Goal: Find specific page/section

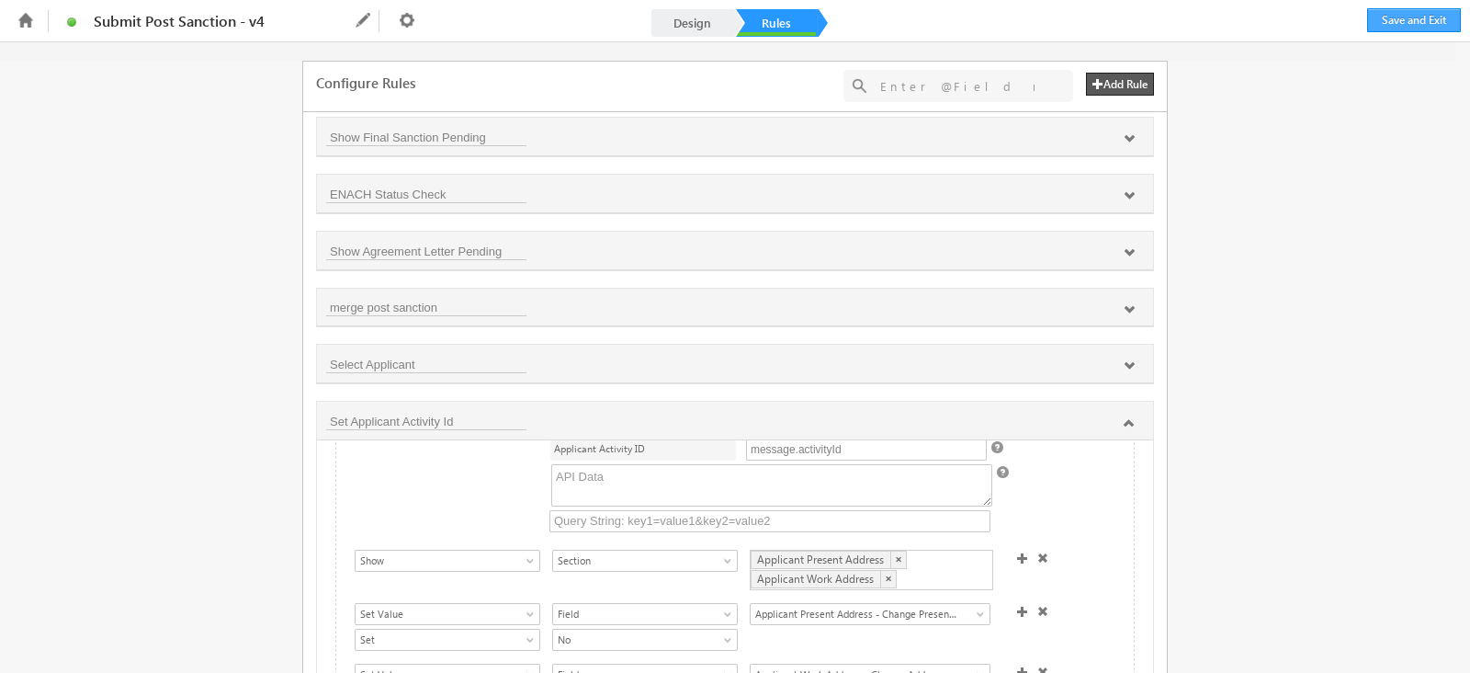
scroll to position [239, 0]
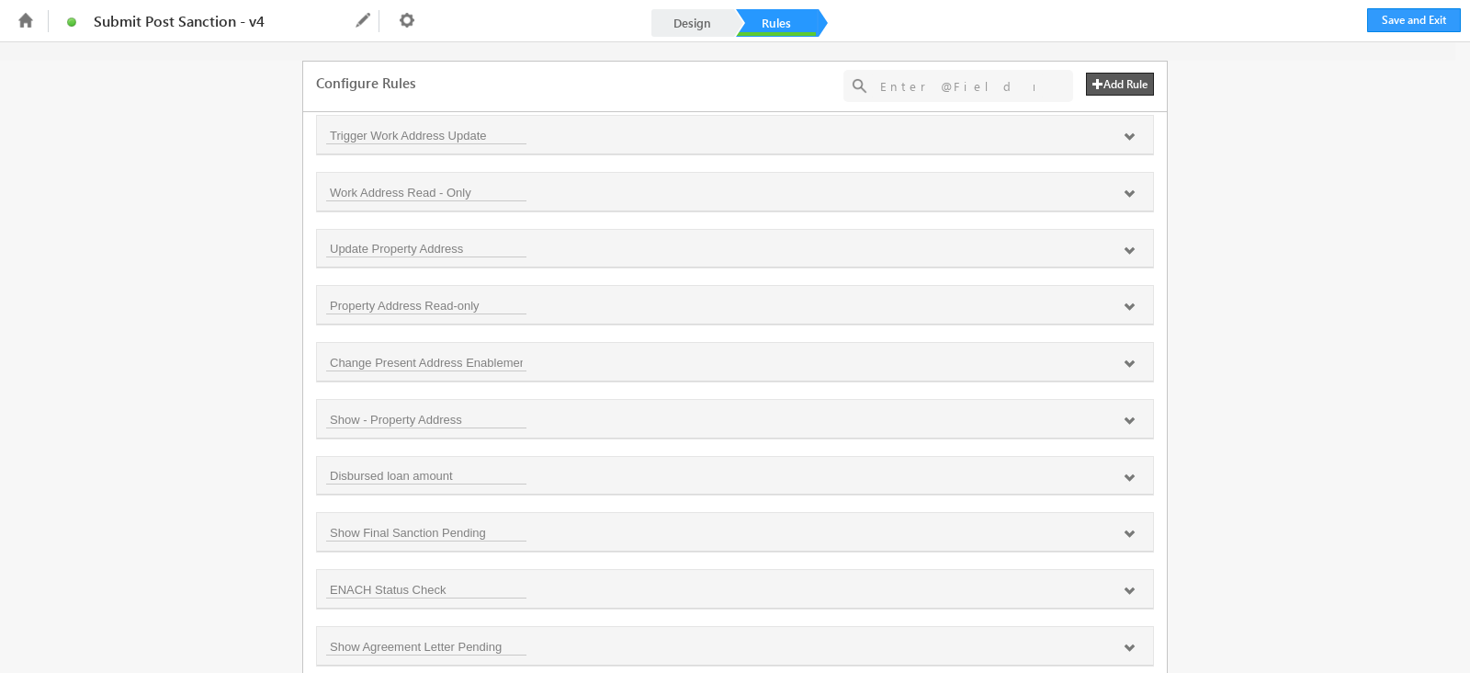
click at [13, 16] on li at bounding box center [25, 20] width 32 height 32
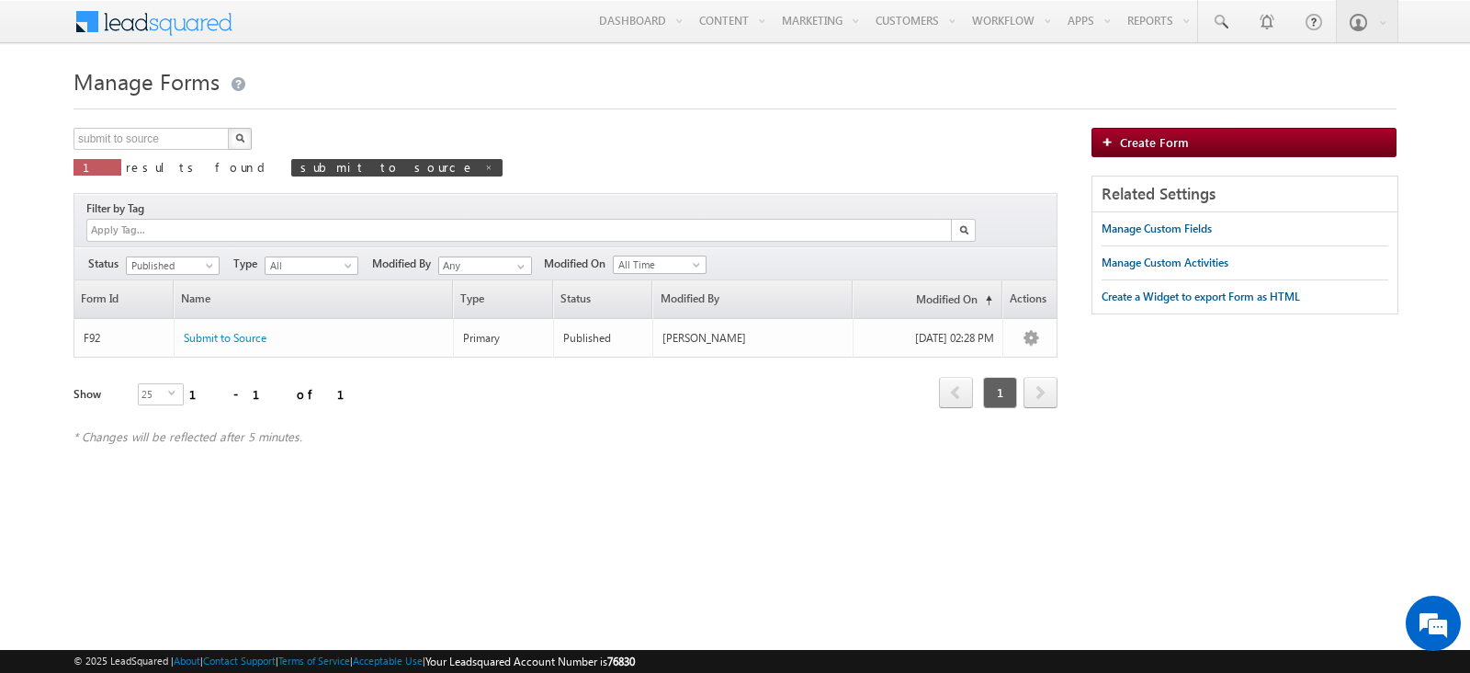
click at [142, 32] on span at bounding box center [165, 20] width 133 height 32
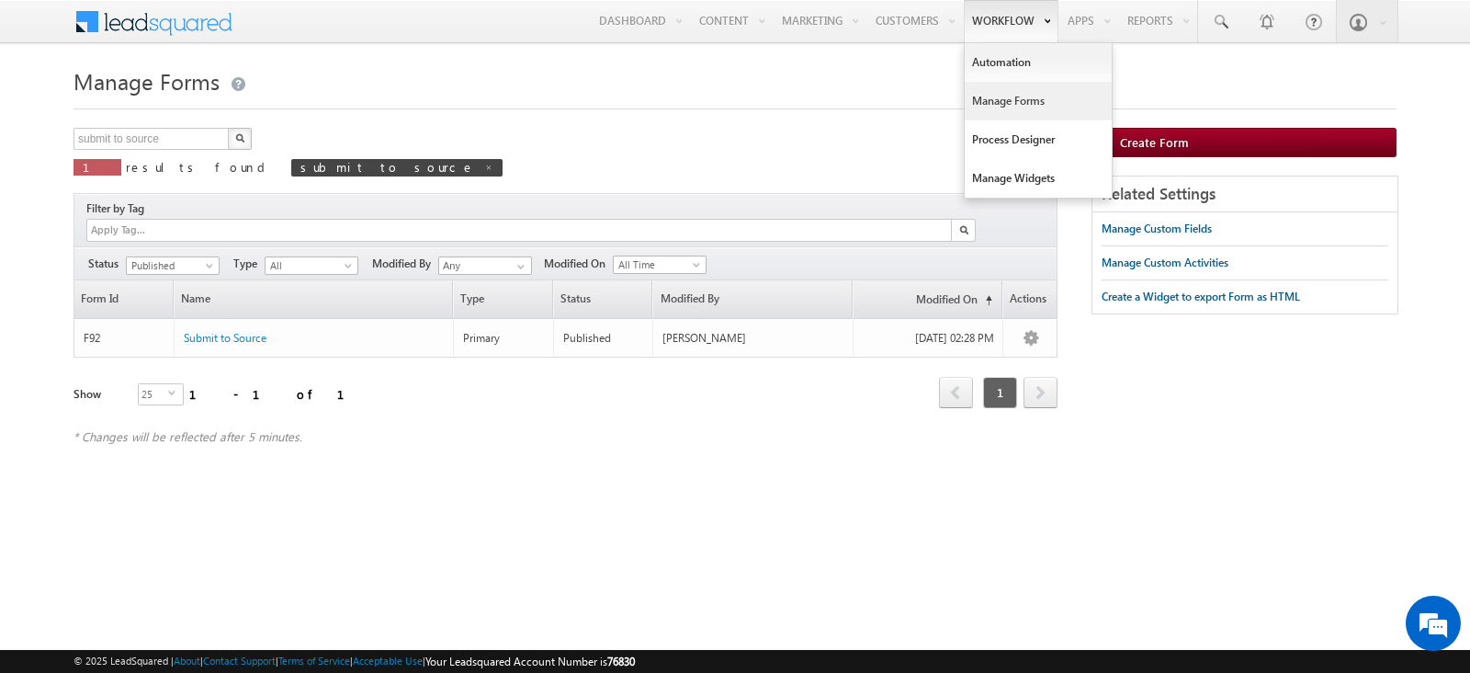
click at [1016, 96] on link "Manage Forms" at bounding box center [1038, 101] width 147 height 39
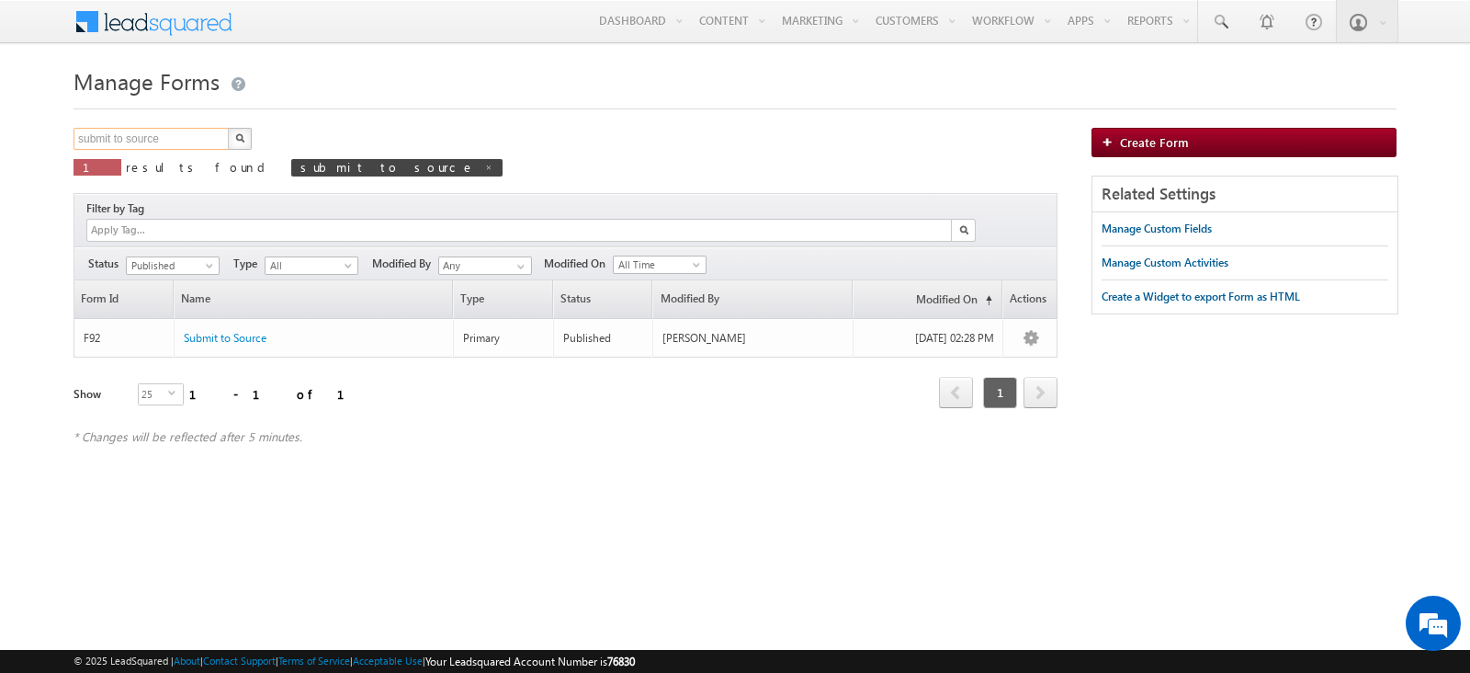
click at [168, 134] on input "submit to source" at bounding box center [152, 139] width 157 height 22
drag, startPoint x: 0, startPoint y: 0, endPoint x: 168, endPoint y: 134, distance: 215.1
click at [168, 134] on input "submit to source" at bounding box center [152, 139] width 157 height 22
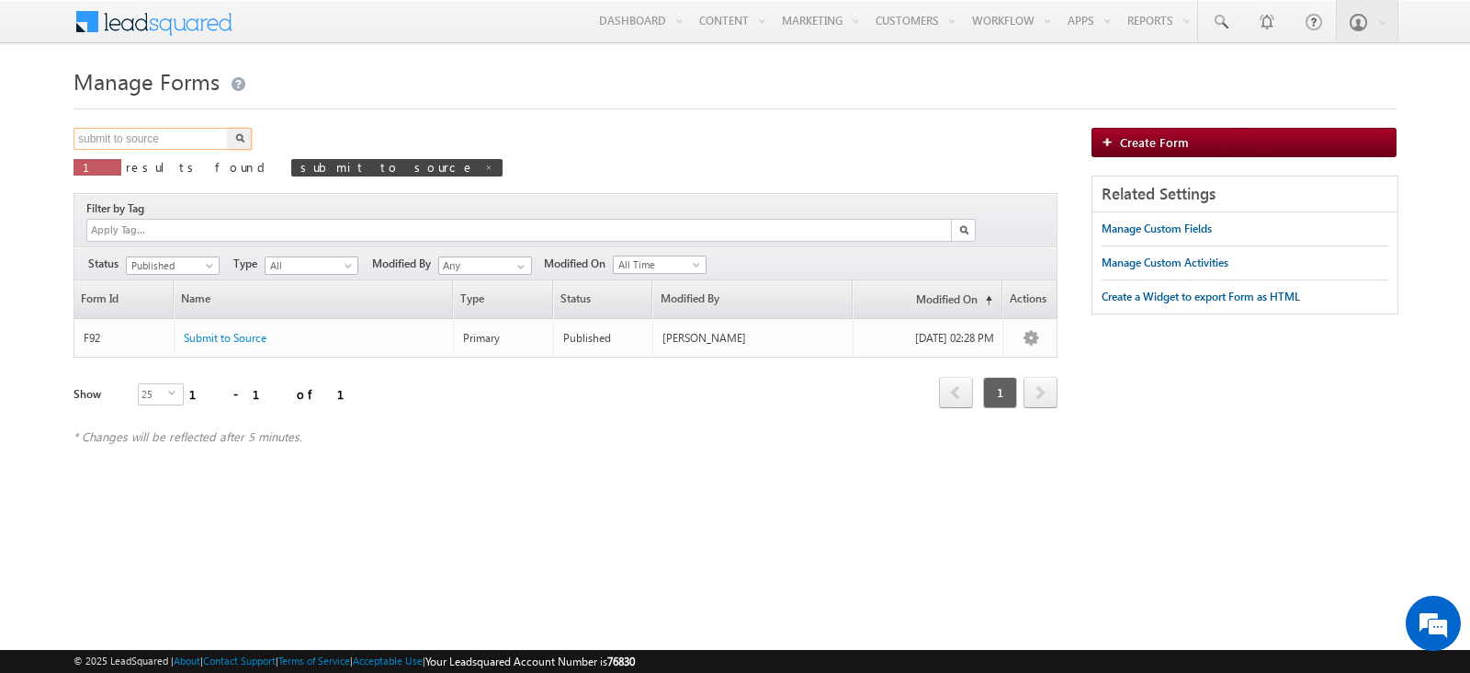
click at [168, 134] on input "submit to source" at bounding box center [152, 139] width 157 height 22
type input "income details"
click at [228, 128] on button "button" at bounding box center [240, 139] width 24 height 22
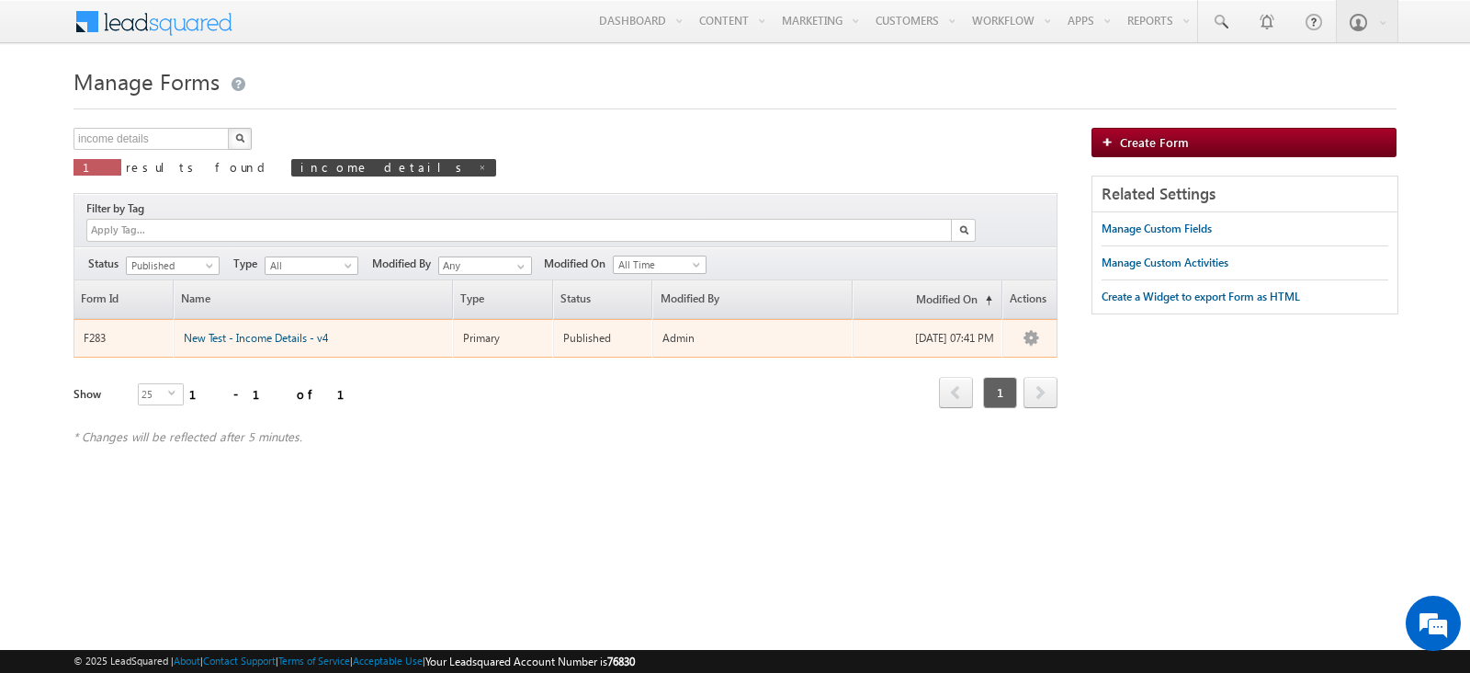
click at [293, 331] on span "New Test - Income Details - v4" at bounding box center [256, 338] width 144 height 14
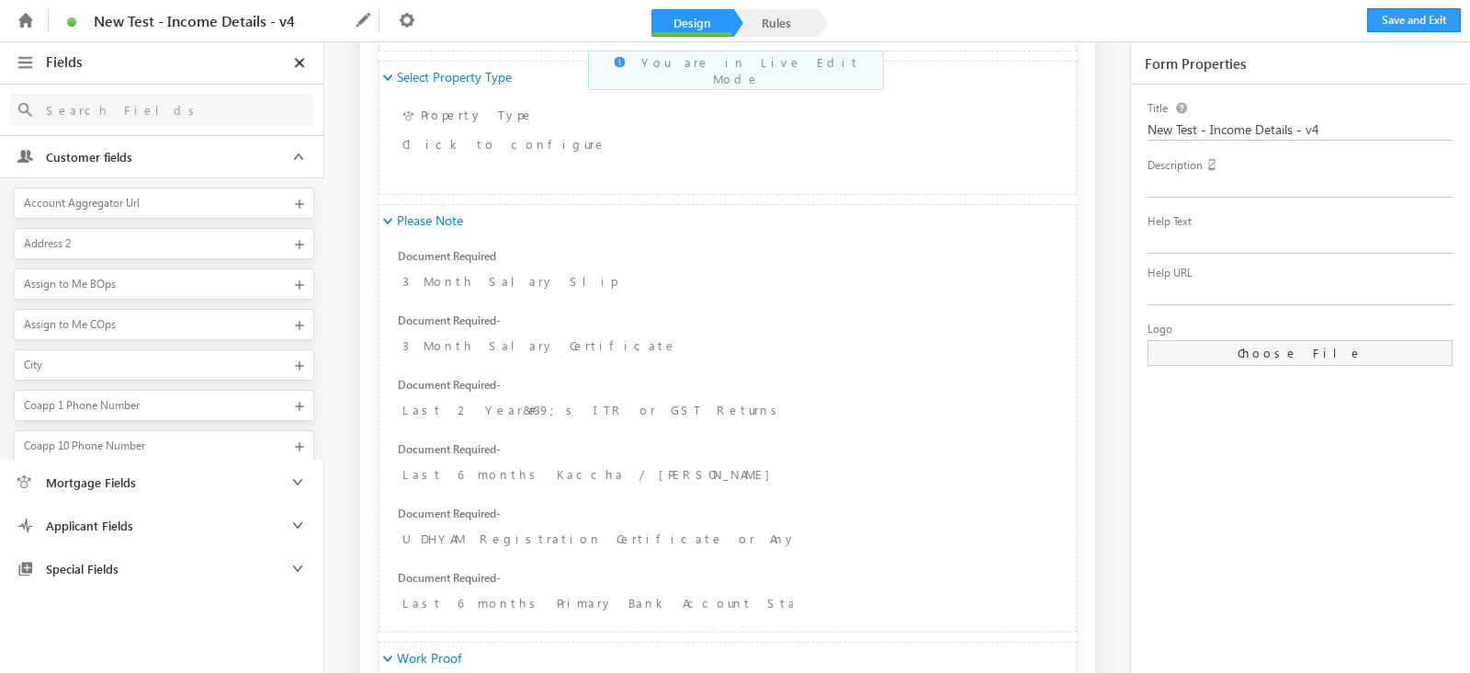
scroll to position [1148, 0]
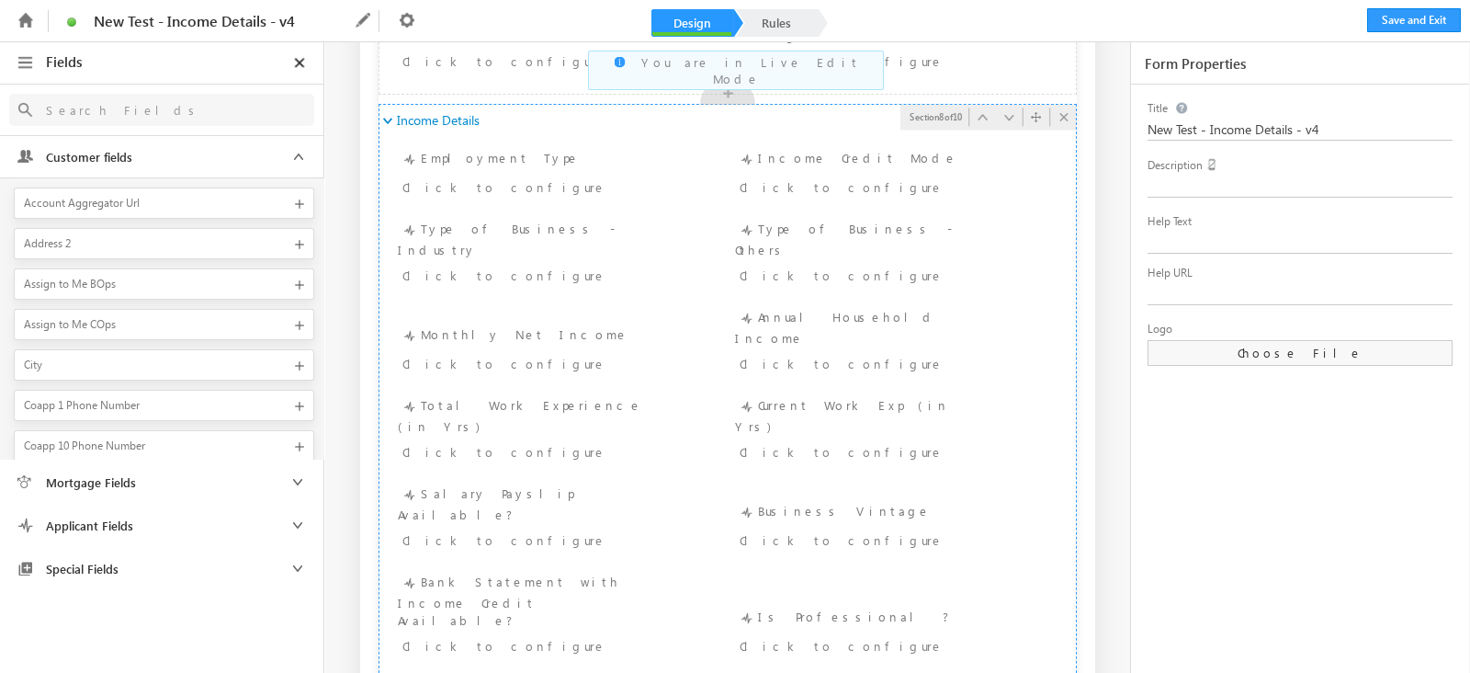
scroll to position [1829, 0]
click at [671, 571] on div "Bank Statement with Income Credit Available? Click to configure" at bounding box center [557, 615] width 319 height 89
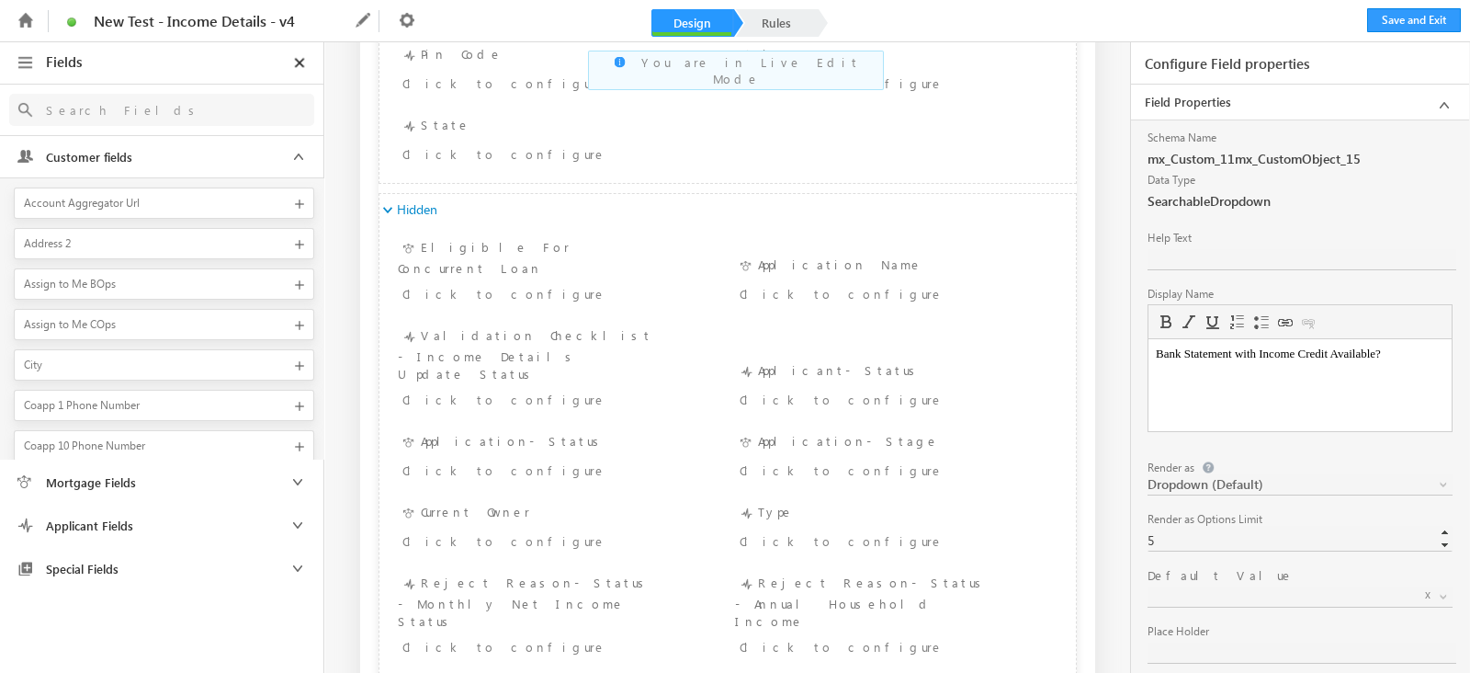
scroll to position [1767, 0]
